Goal: Task Accomplishment & Management: Complete application form

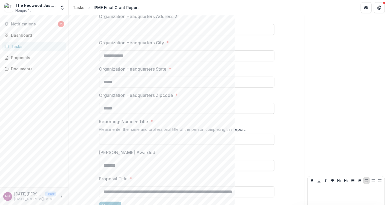
scroll to position [161, 0]
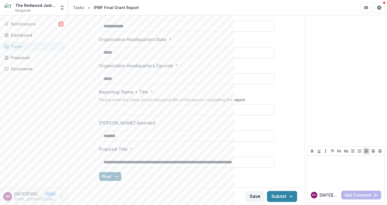
click at [111, 175] on button "Next" at bounding box center [110, 176] width 22 height 9
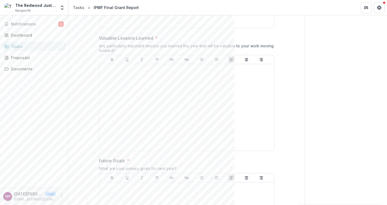
scroll to position [517, 0]
drag, startPoint x: 183, startPoint y: 65, endPoint x: 120, endPoint y: 27, distance: 73.4
click at [120, 27] on div "**********" at bounding box center [186, 97] width 175 height 1115
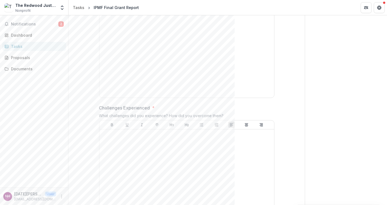
scroll to position [0, 0]
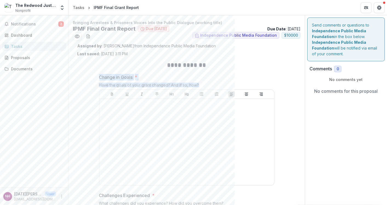
drag, startPoint x: 204, startPoint y: 84, endPoint x: 93, endPoint y: 78, distance: 110.9
copy div "Change in Goals * Have the goals of your grant changed? And if so, how?"
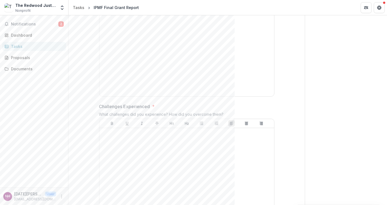
scroll to position [91, 0]
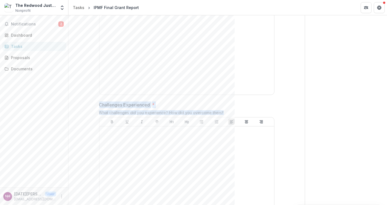
drag, startPoint x: 222, startPoint y: 112, endPoint x: 99, endPoint y: 103, distance: 123.7
click at [99, 103] on div "Challenges Experienced * What challenges did you experience? How did you overco…" at bounding box center [186, 159] width 175 height 114
copy div "Challenges Experienced * What challenges did you experience? How did you overco…"
